Goal: Task Accomplishment & Management: Manage account settings

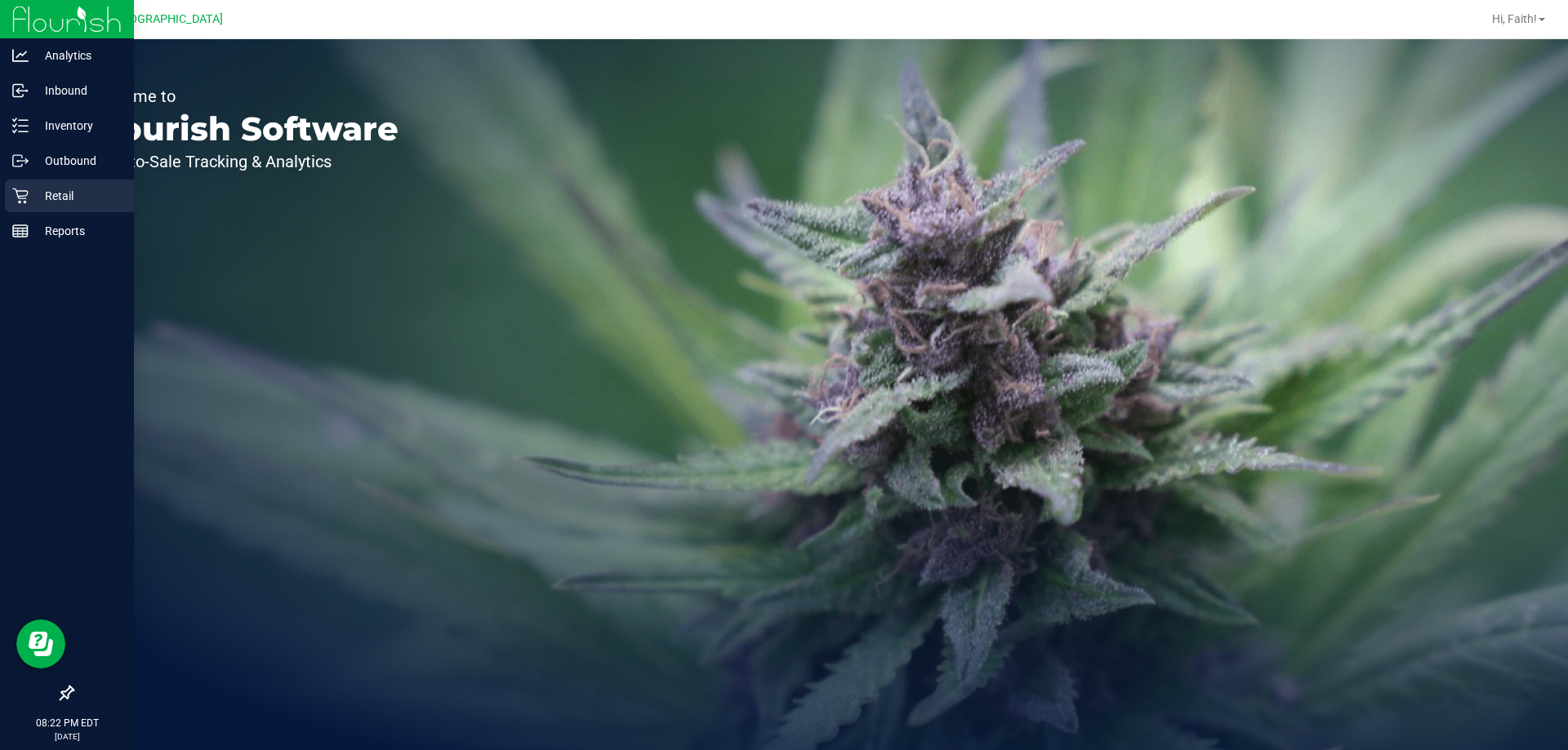
click at [16, 195] on icon at bounding box center [20, 196] width 16 height 16
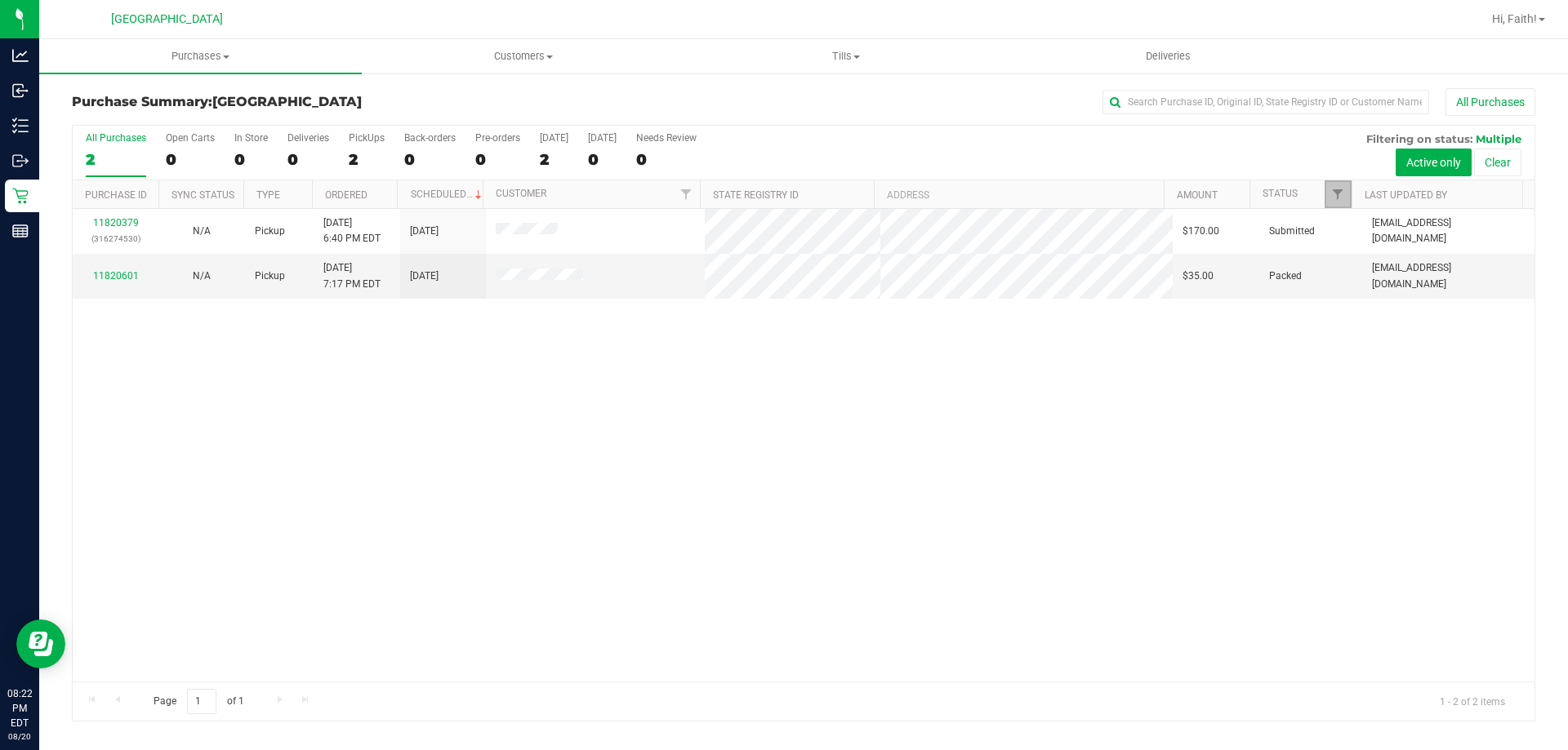
click at [1337, 205] on link "Filter" at bounding box center [1338, 194] width 27 height 27
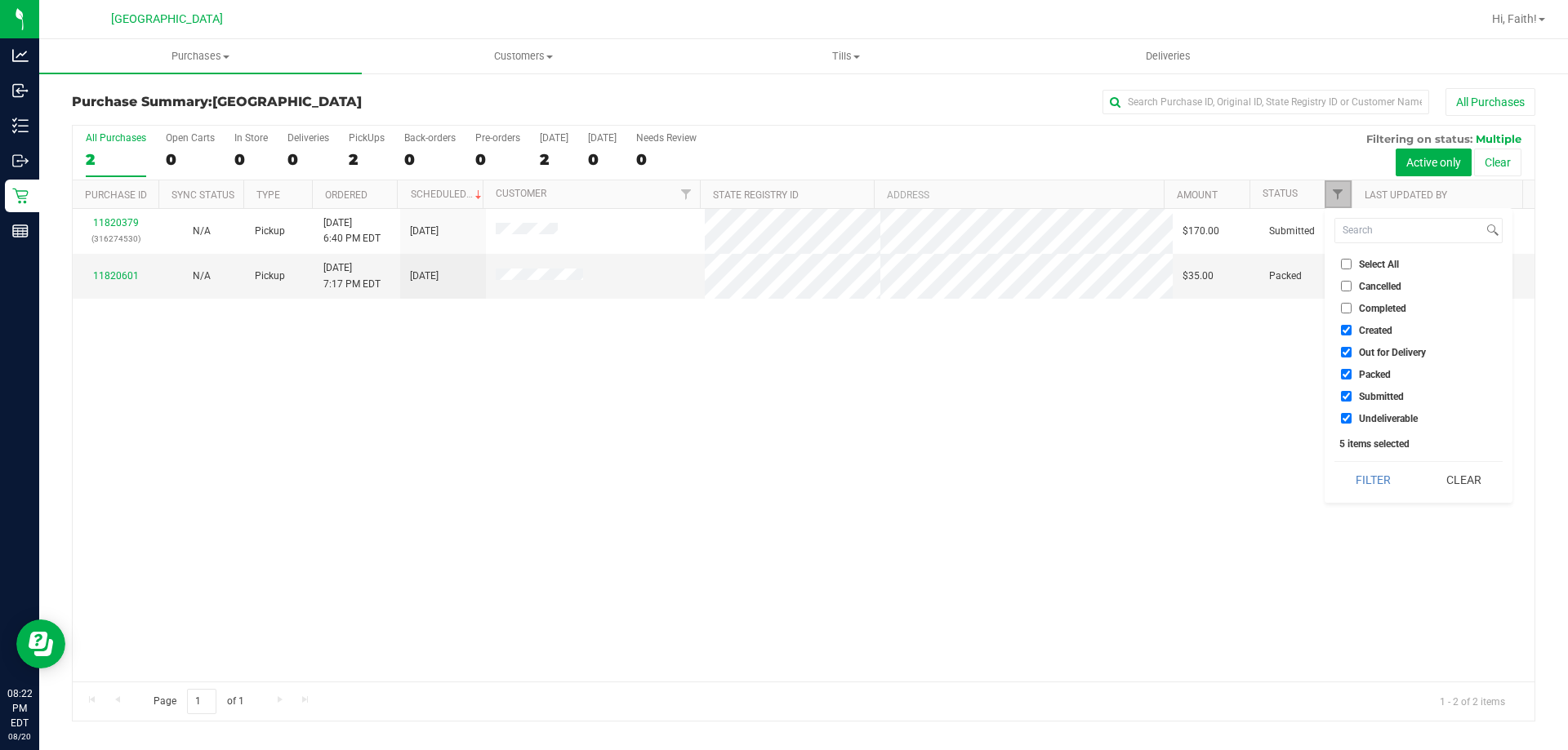
click at [1339, 202] on link "Filter" at bounding box center [1338, 194] width 27 height 27
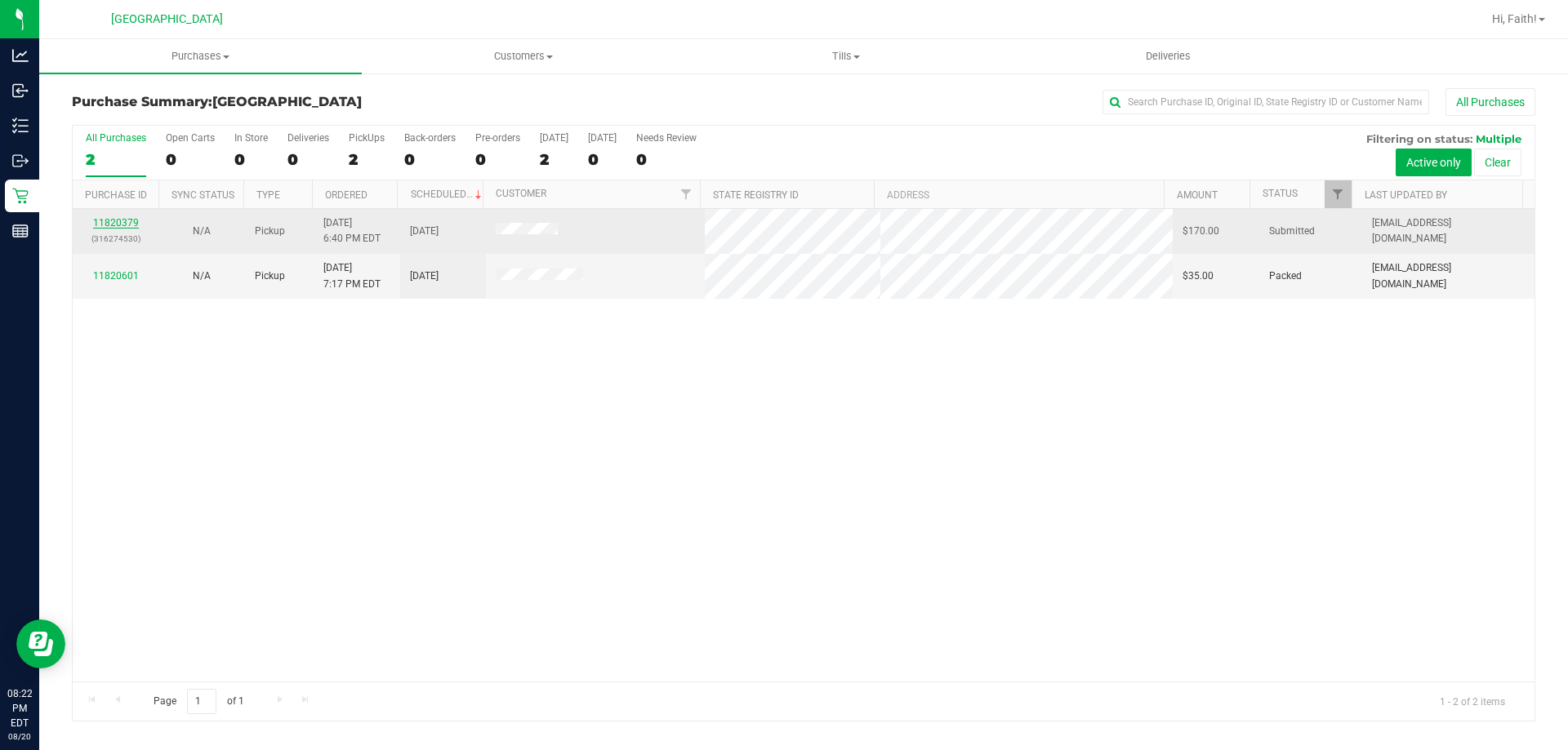
click at [132, 218] on link "11820379" at bounding box center [116, 222] width 46 height 11
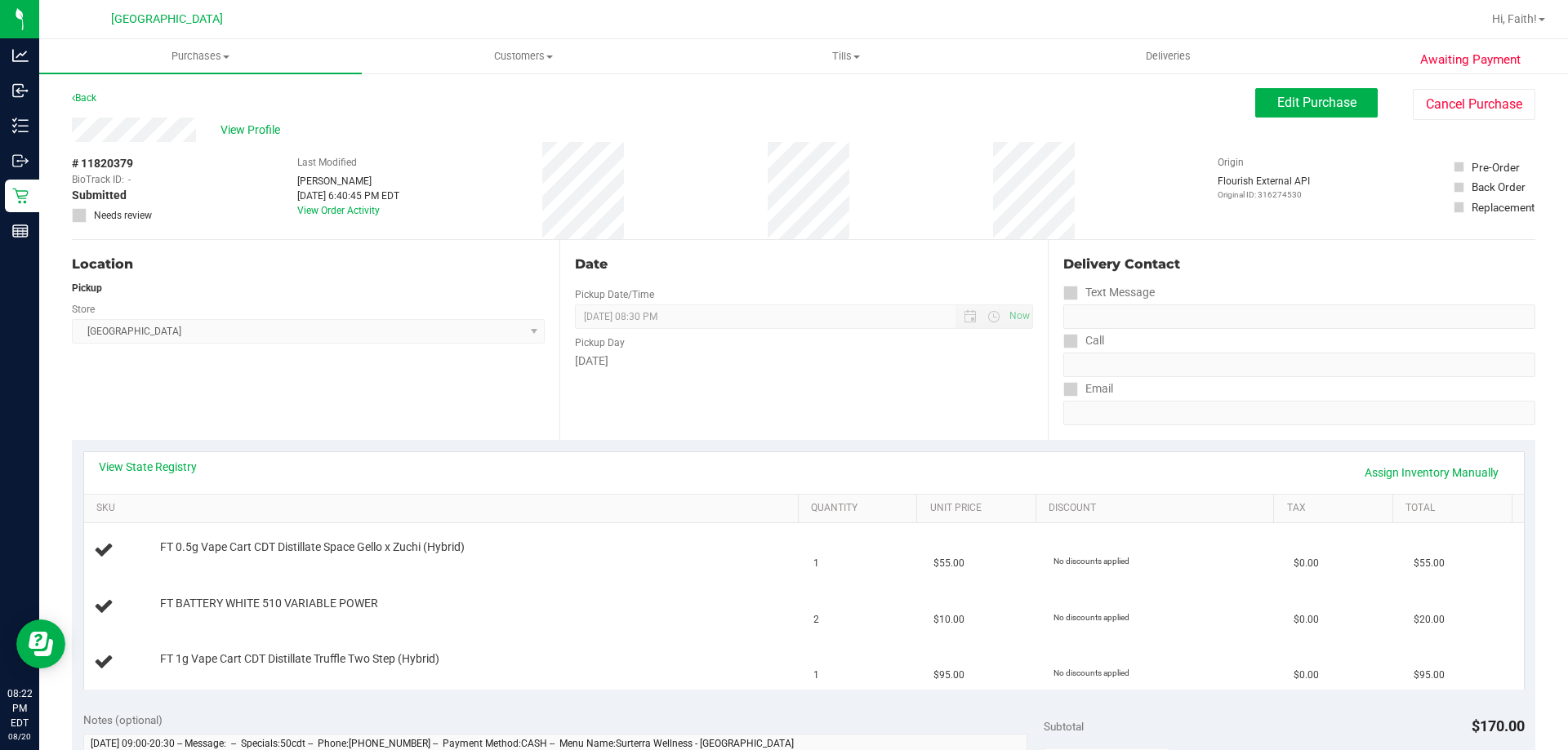
scroll to position [245, 0]
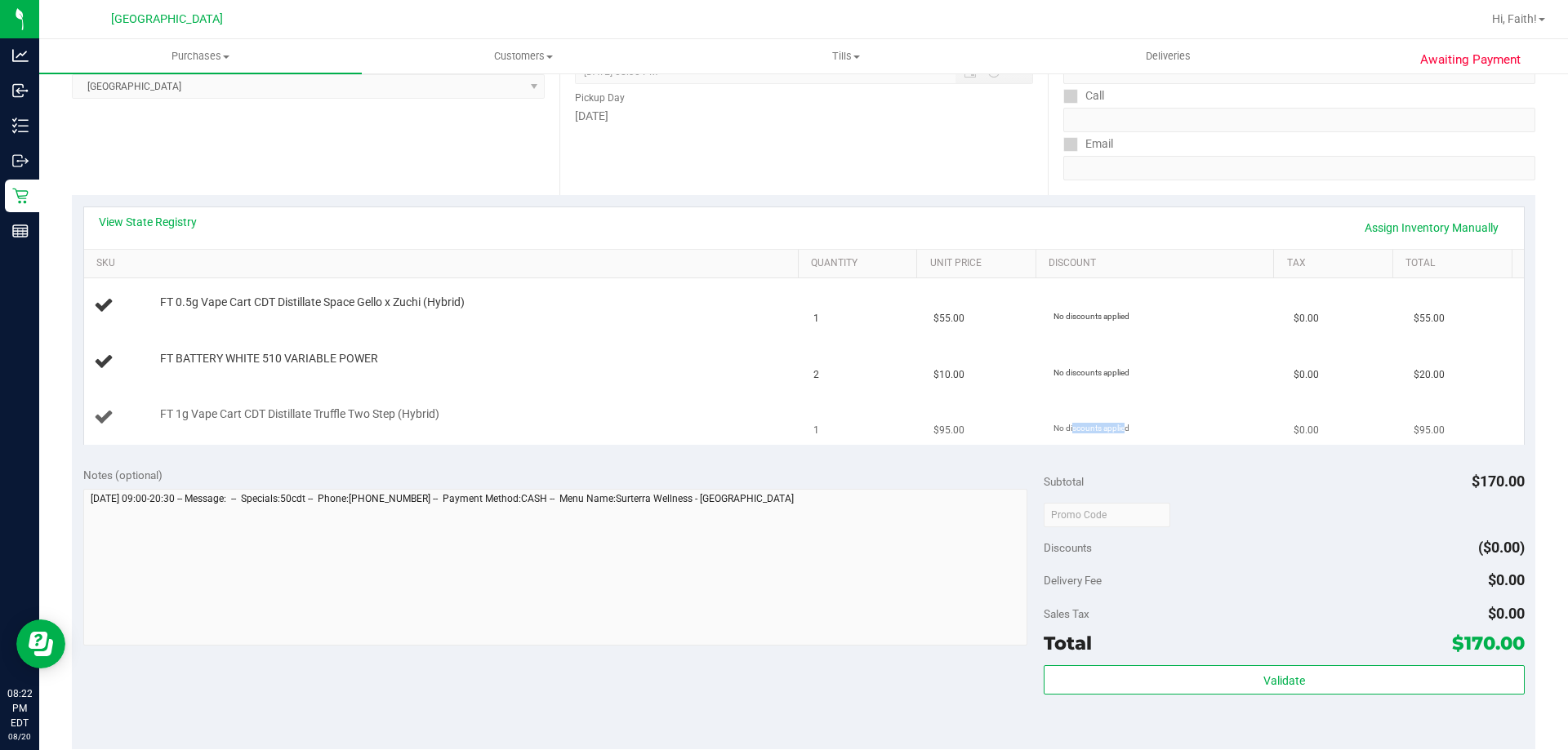
drag, startPoint x: 1094, startPoint y: 430, endPoint x: 1037, endPoint y: 435, distance: 57.2
click at [1043, 435] on td "No discounts applied" at bounding box center [1163, 418] width 240 height 55
click at [1043, 436] on td "No discounts applied" at bounding box center [1163, 418] width 240 height 55
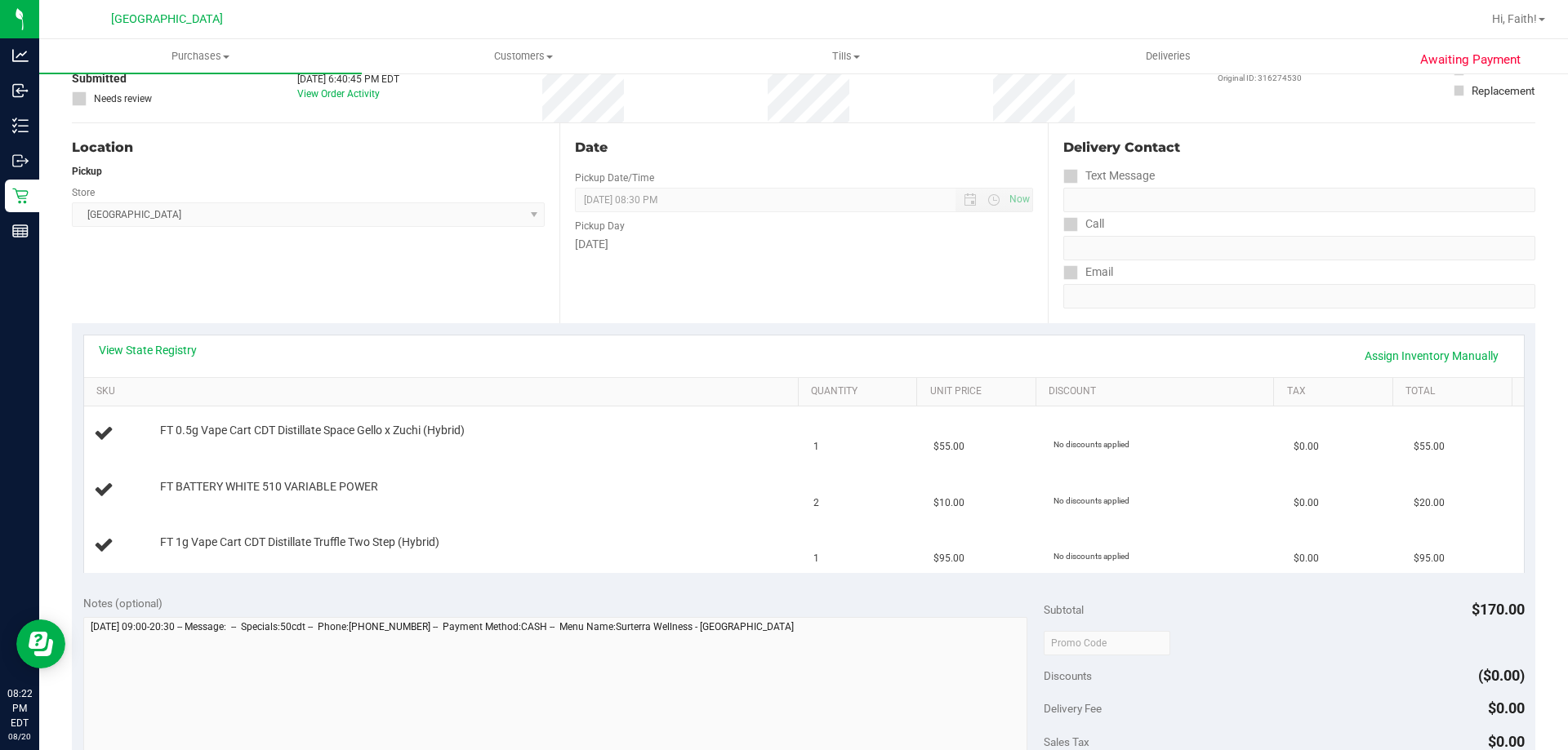
scroll to position [0, 0]
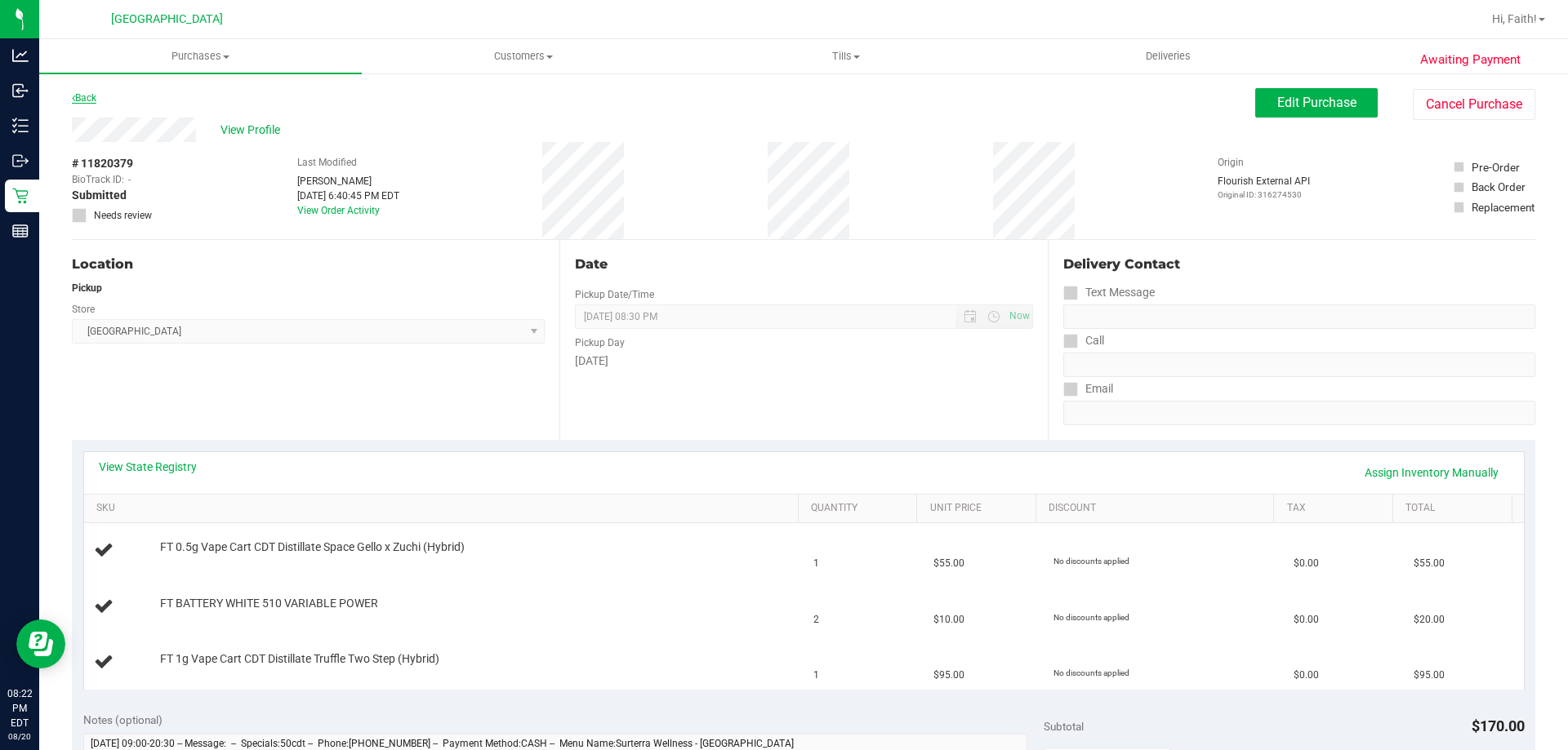
click at [84, 95] on link "Back" at bounding box center [84, 97] width 25 height 11
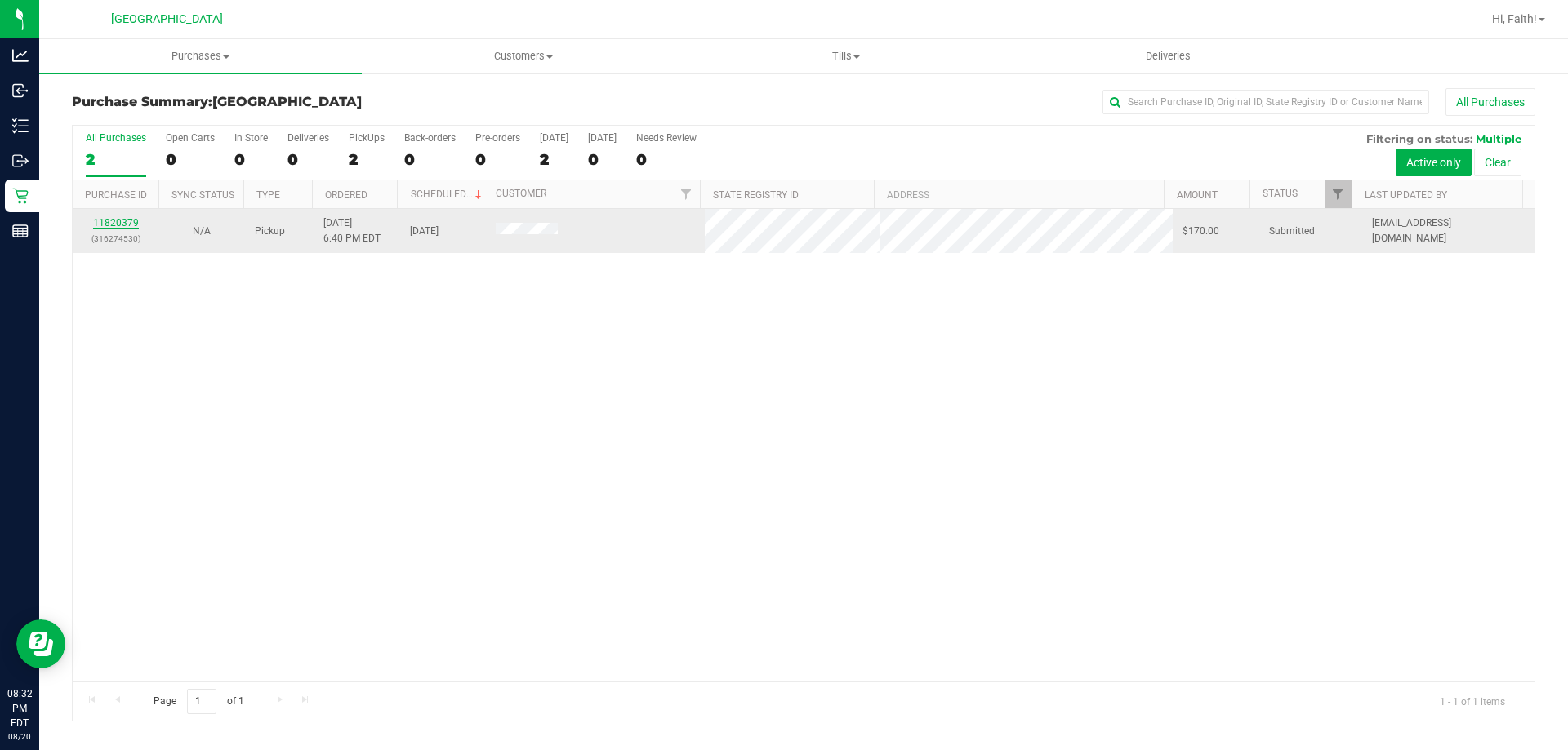
click at [130, 224] on link "11820379" at bounding box center [116, 222] width 46 height 11
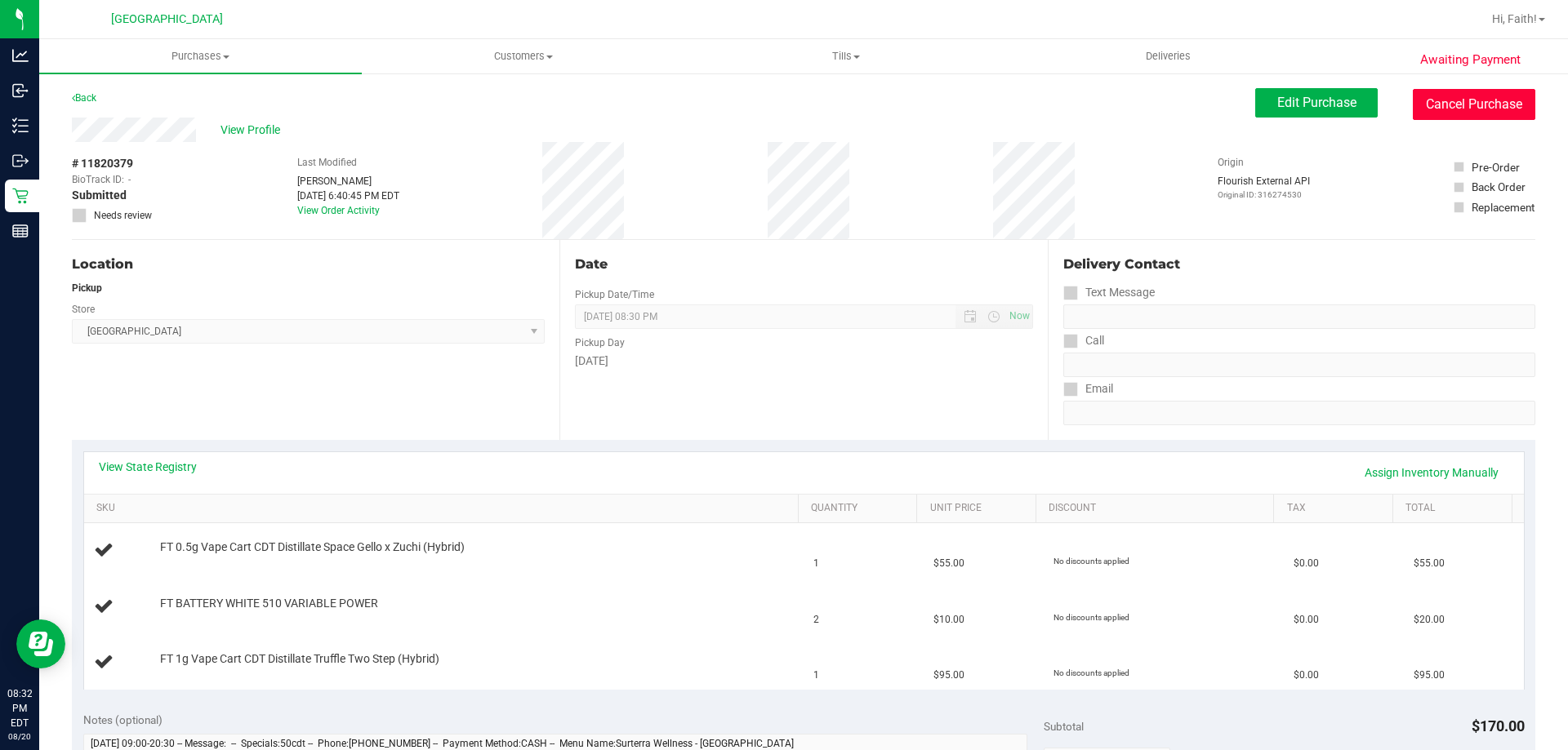
click at [1448, 112] on button "Cancel Purchase" at bounding box center [1473, 104] width 122 height 31
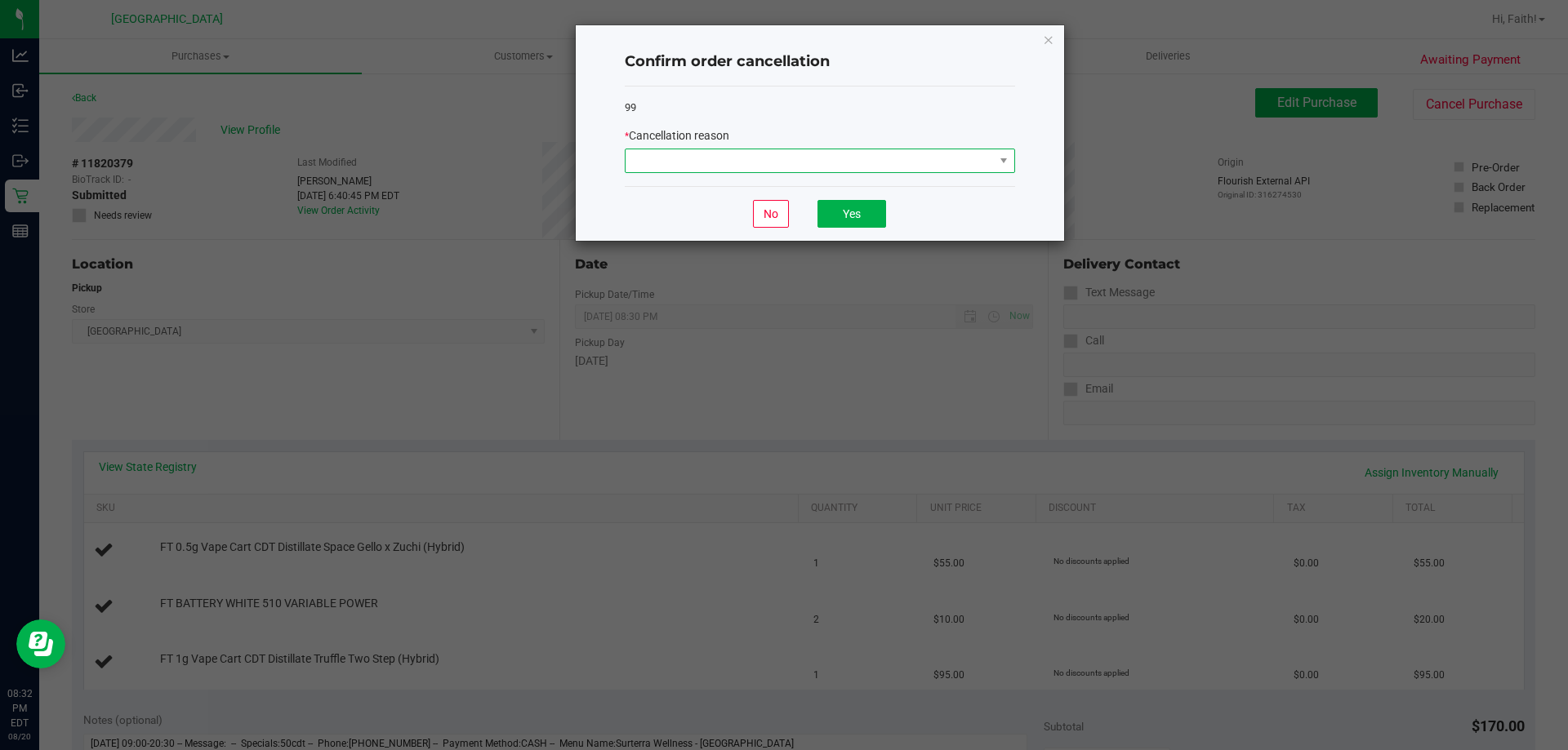
click at [719, 171] on span at bounding box center [809, 161] width 368 height 23
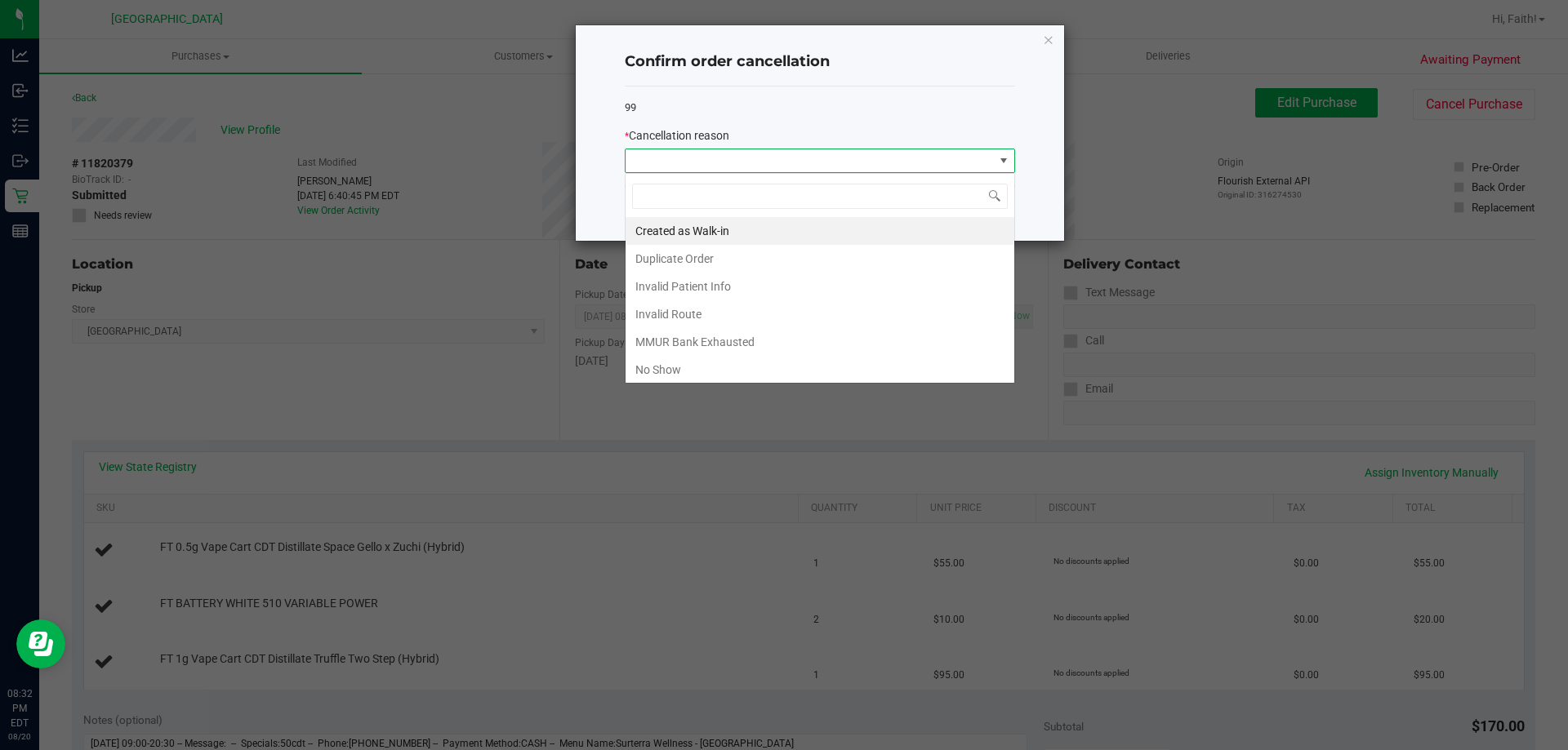
scroll to position [25, 391]
click at [719, 171] on span at bounding box center [809, 161] width 368 height 23
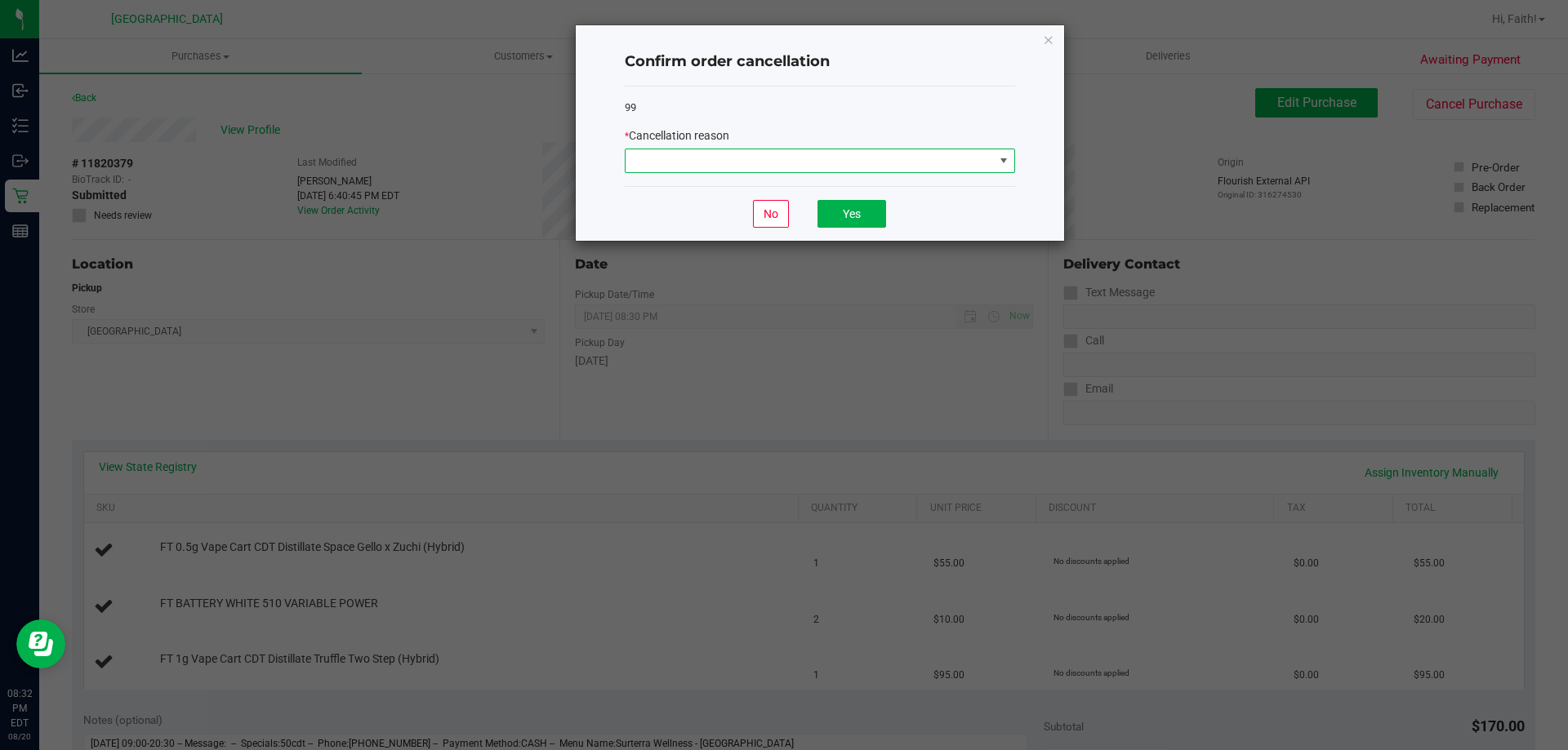
click at [680, 169] on span at bounding box center [809, 161] width 368 height 23
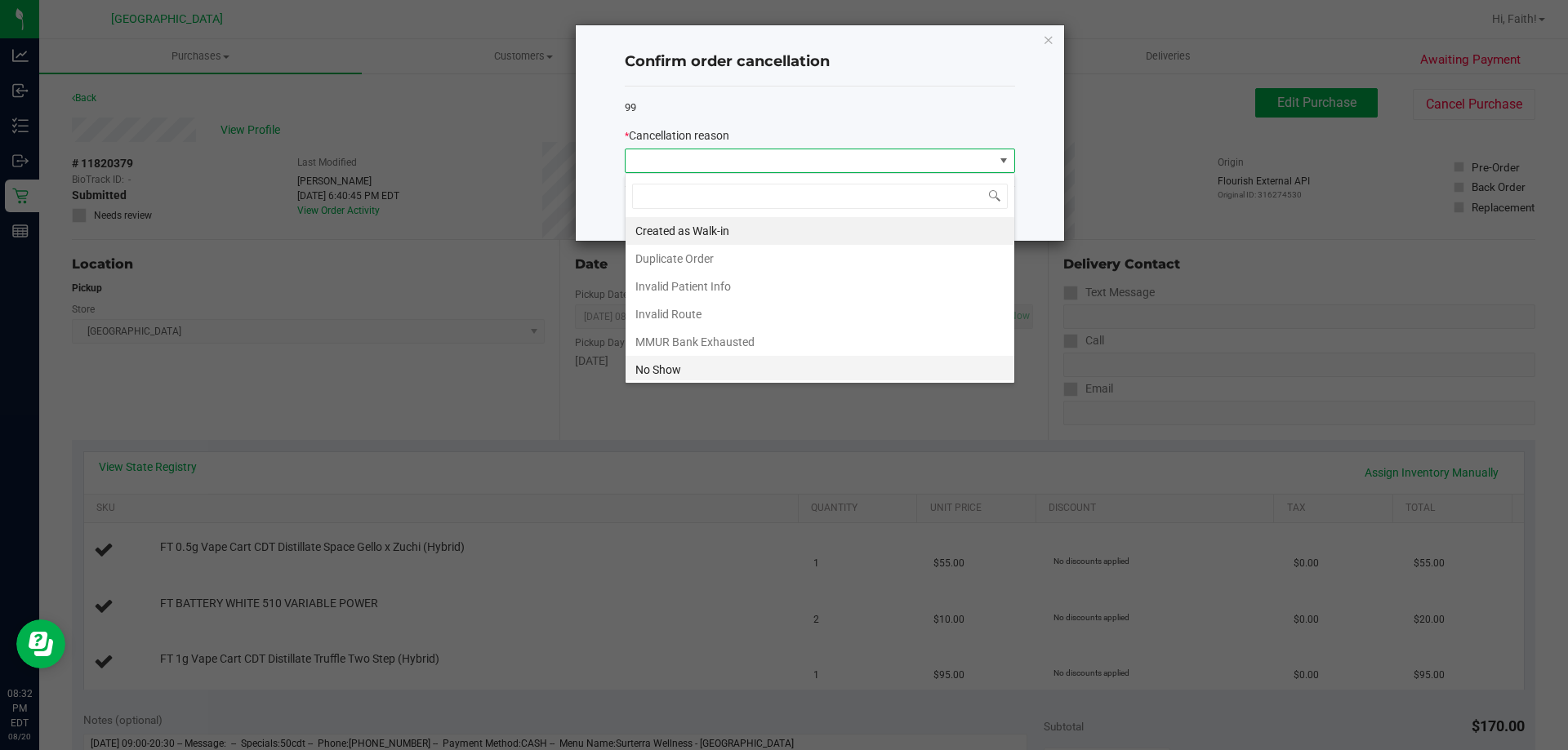
click at [690, 367] on li "No Show" at bounding box center [819, 370] width 389 height 27
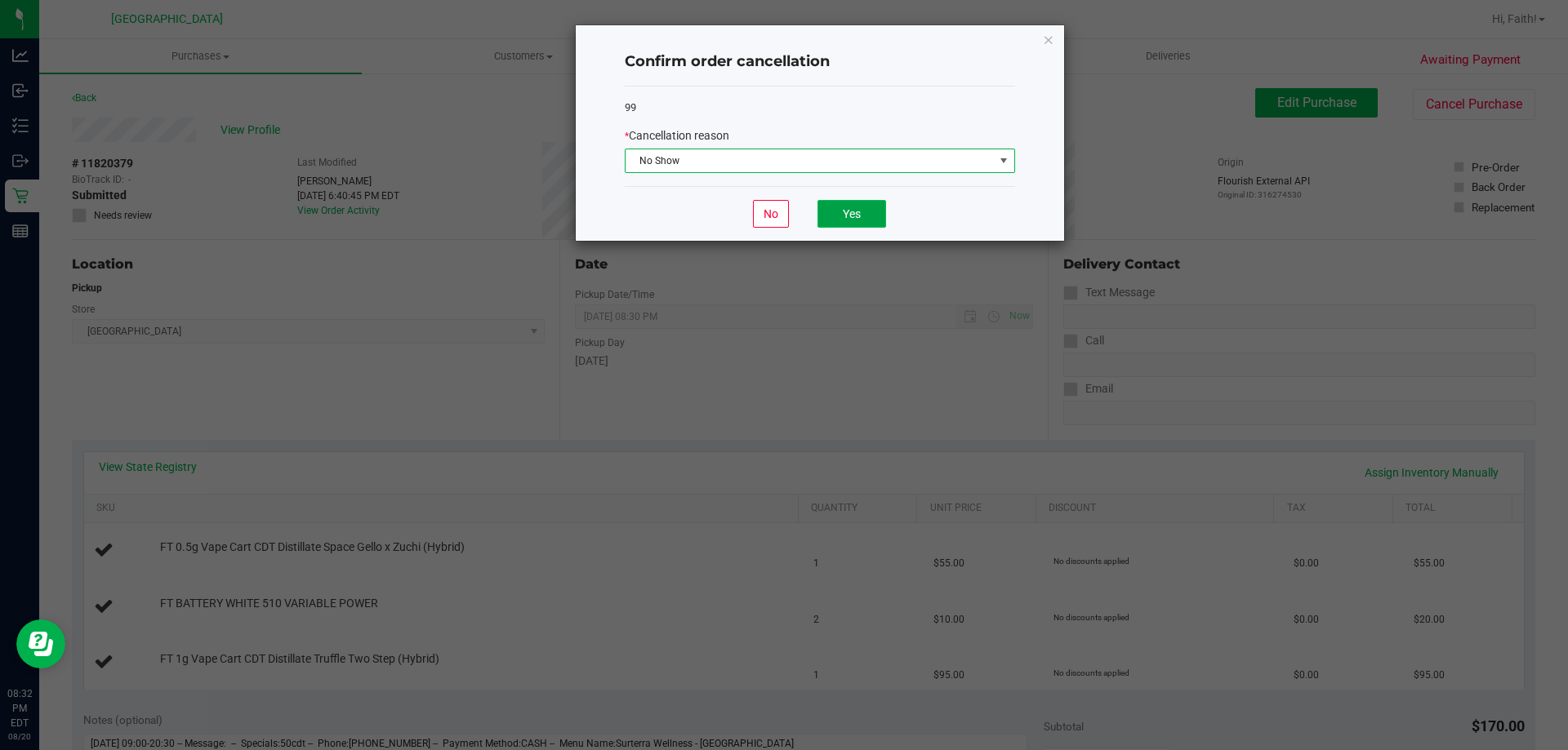
click at [859, 214] on button "Yes" at bounding box center [852, 214] width 68 height 27
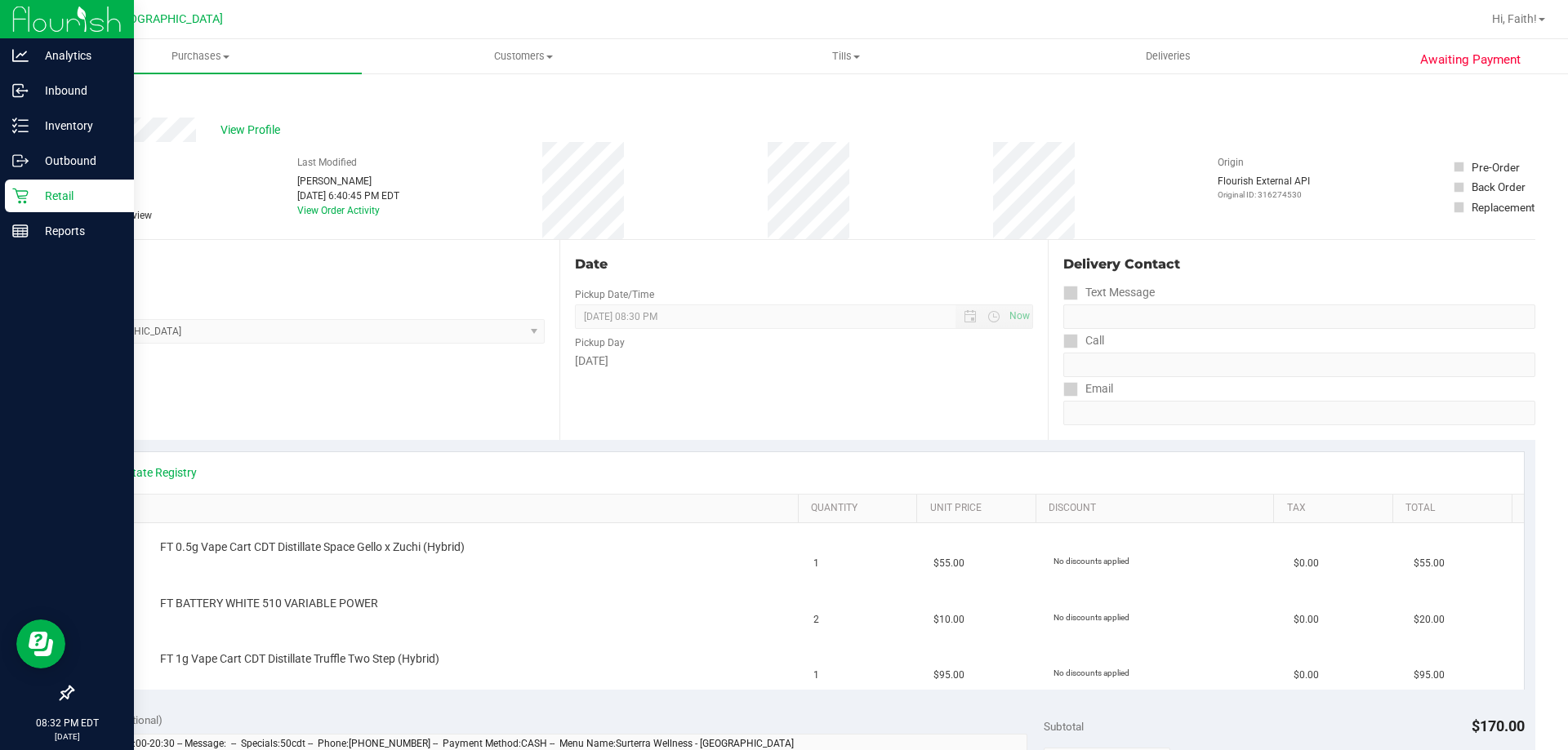
click at [48, 190] on p "Retail" at bounding box center [77, 196] width 98 height 20
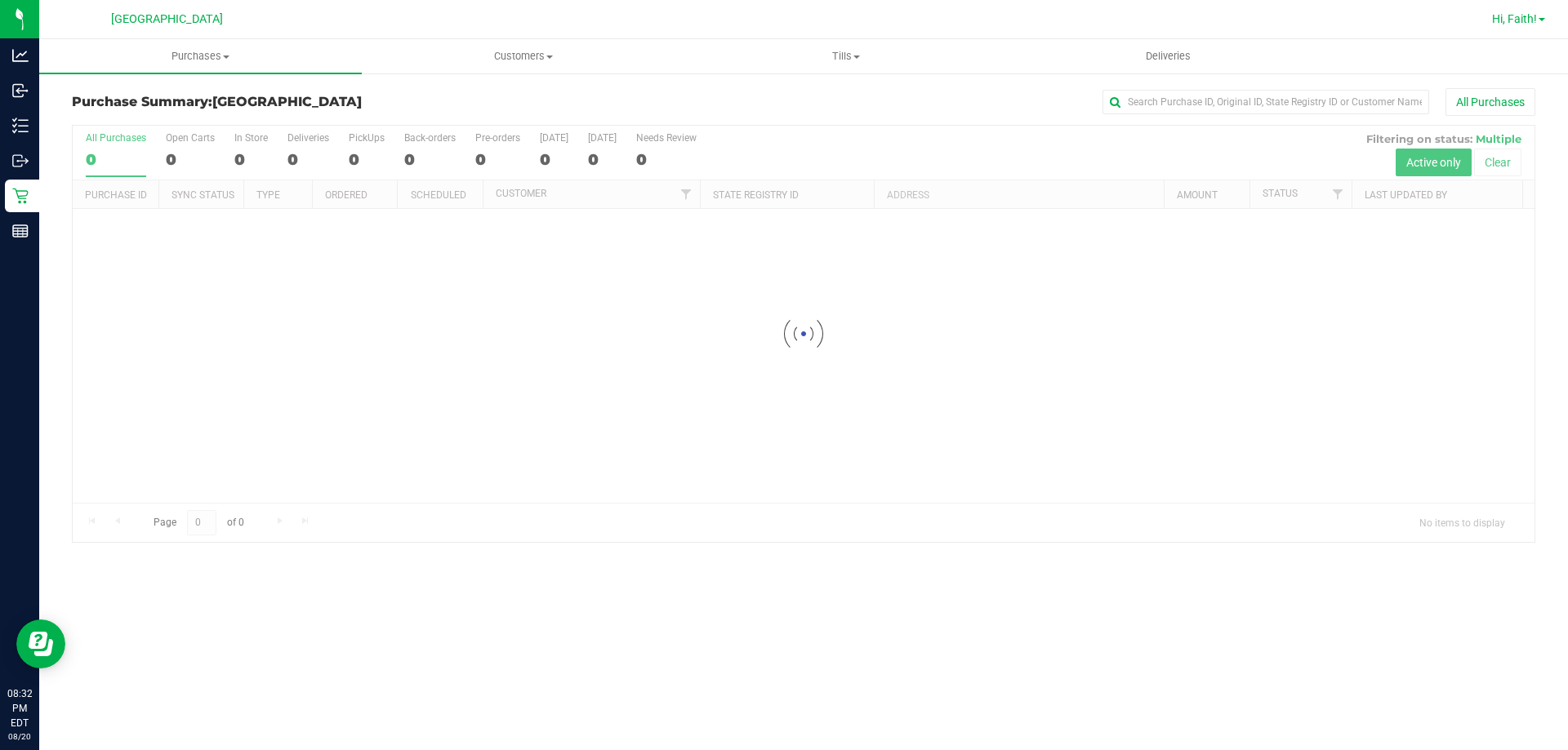
click at [1534, 17] on span "Hi, Faith!" at bounding box center [1514, 18] width 45 height 13
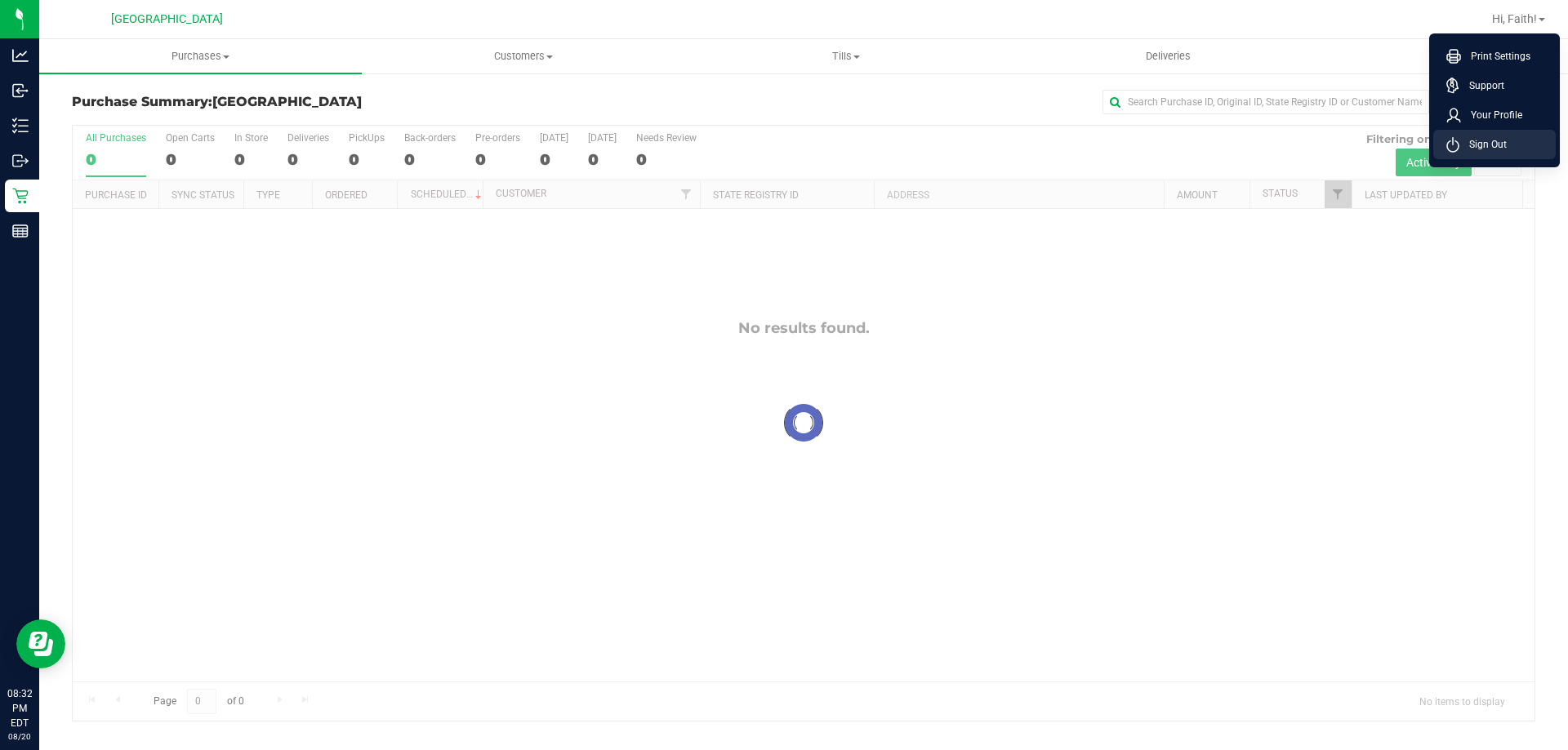
click at [1518, 141] on li "Sign Out" at bounding box center [1494, 144] width 122 height 29
